Goal: Navigation & Orientation: Find specific page/section

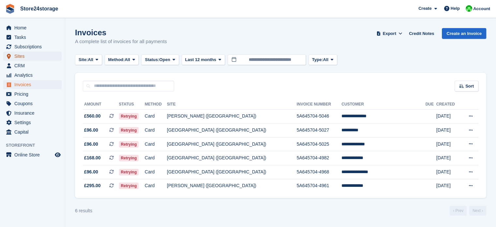
click at [34, 58] on span "Sites" at bounding box center [33, 56] width 39 height 9
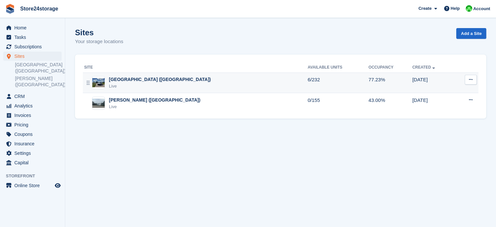
click at [131, 81] on div "[GEOGRAPHIC_DATA] ([GEOGRAPHIC_DATA])" at bounding box center [160, 79] width 102 height 7
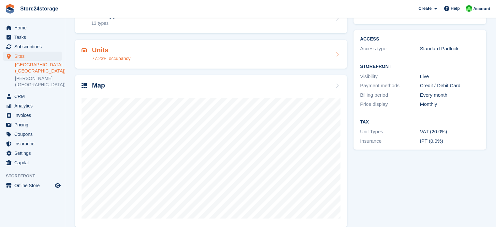
scroll to position [51, 0]
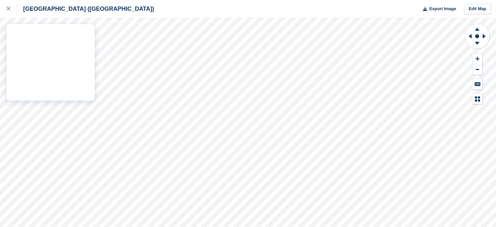
click at [74, 91] on div "Manston Airport (Kent) Export Image Edit Map" at bounding box center [248, 113] width 496 height 227
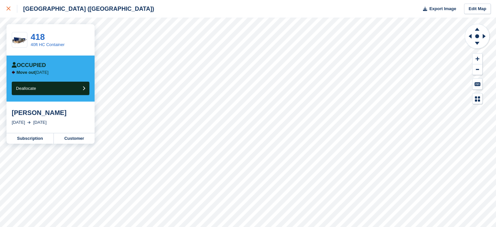
click at [10, 9] on icon at bounding box center [9, 9] width 4 height 4
